Goal: Check status: Check status

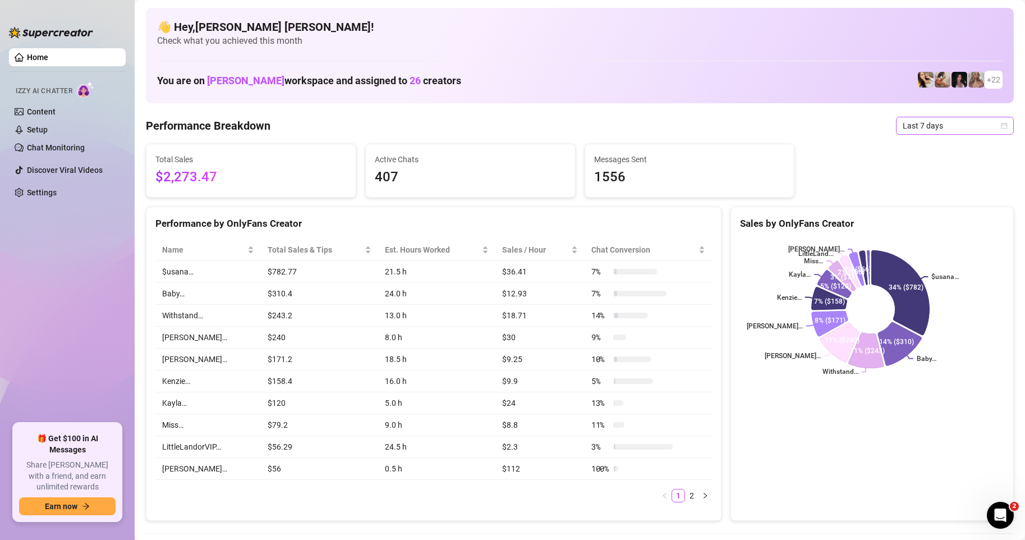
click at [1001, 127] on icon "calendar" at bounding box center [1004, 125] width 7 height 7
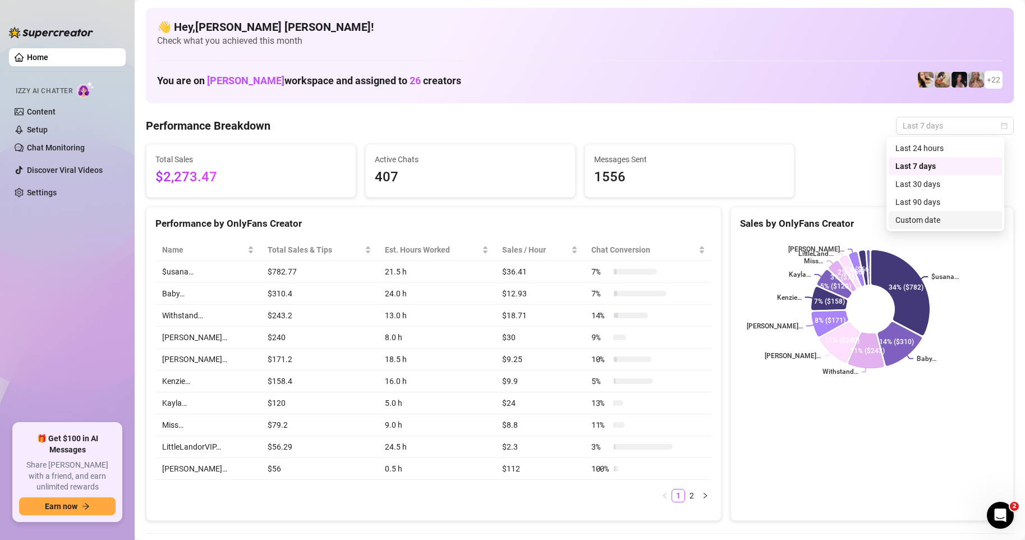
click at [939, 218] on div "Custom date" at bounding box center [945, 220] width 100 height 12
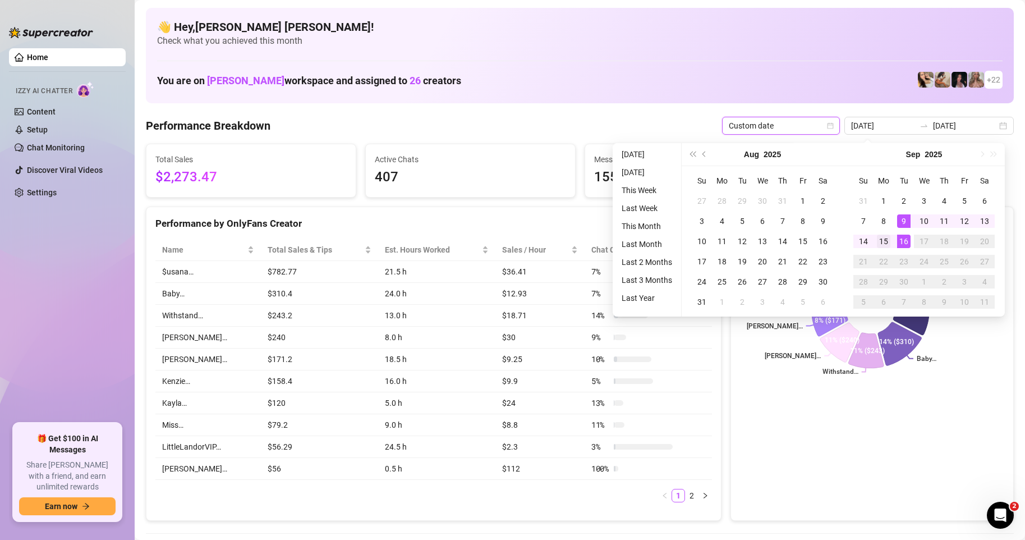
type input "[DATE]"
click at [889, 250] on td "15" at bounding box center [884, 241] width 20 height 20
click at [888, 249] on td "15" at bounding box center [884, 241] width 20 height 20
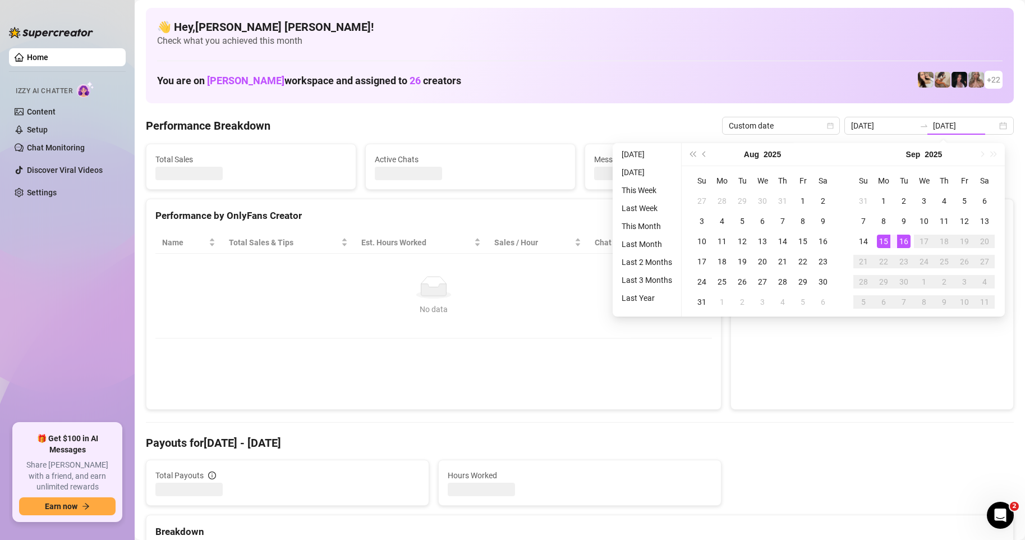
type input "[DATE]"
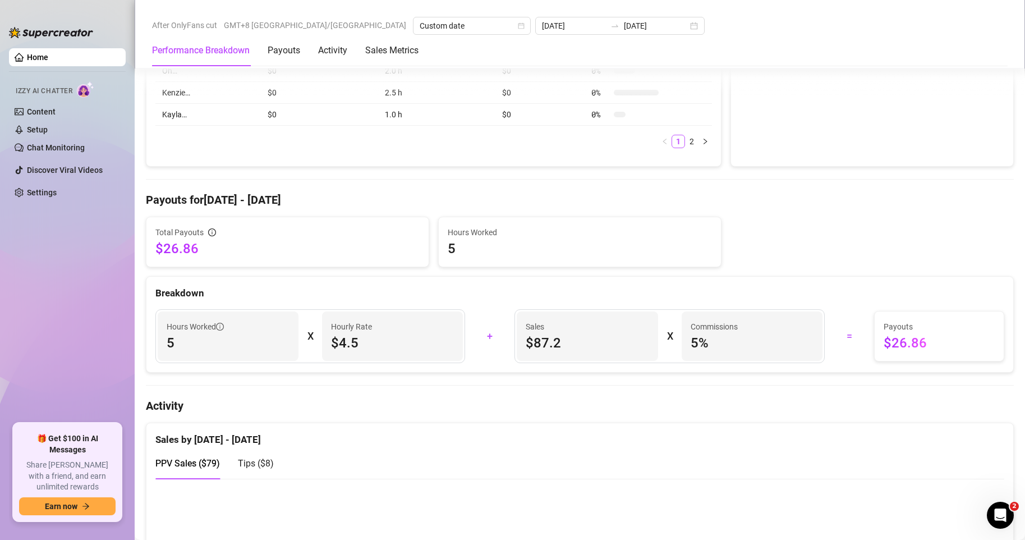
scroll to position [561, 0]
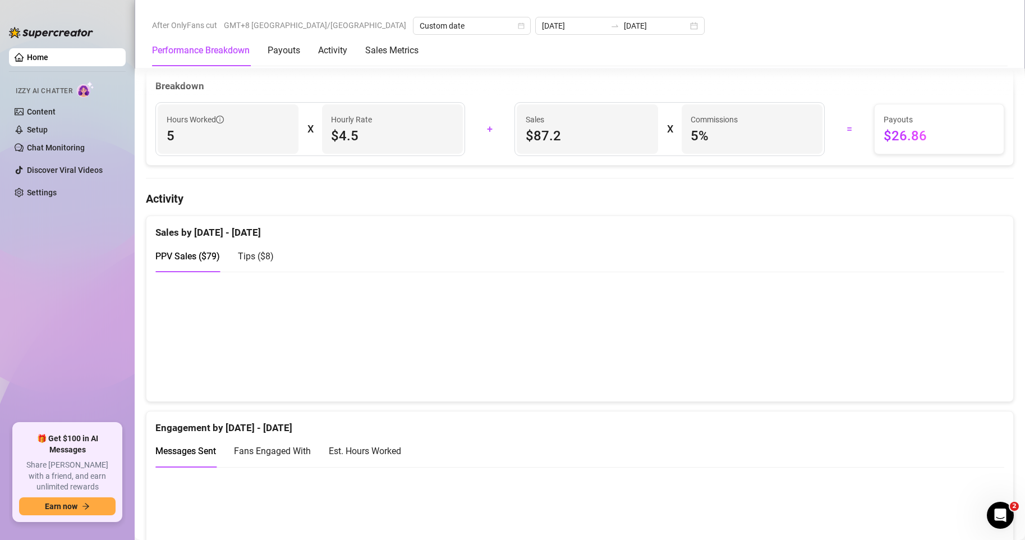
click at [256, 261] on span "Tips ( $8 )" at bounding box center [256, 256] width 36 height 11
click at [209, 261] on span "PPV Sales ( $79 )" at bounding box center [187, 256] width 65 height 11
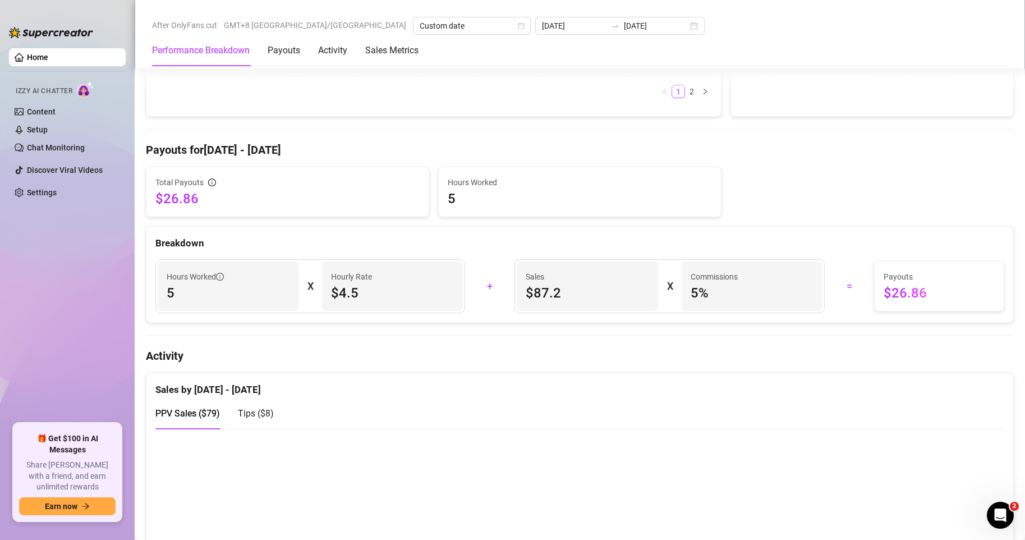
scroll to position [449, 0]
